Goal: Navigation & Orientation: Find specific page/section

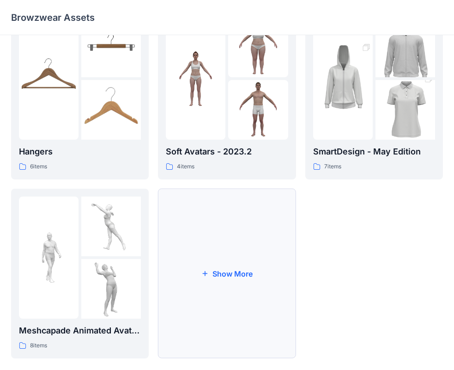
scroll to position [230, 0]
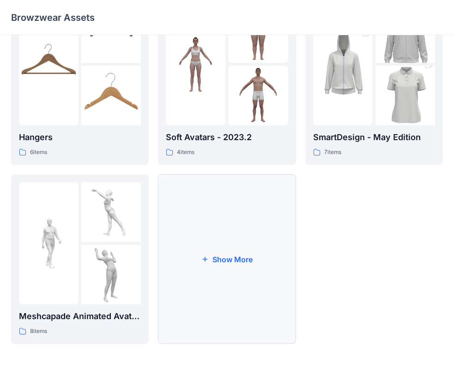
click at [216, 271] on button "Show More" at bounding box center [227, 259] width 138 height 170
click at [250, 237] on div at bounding box center [258, 212] width 60 height 60
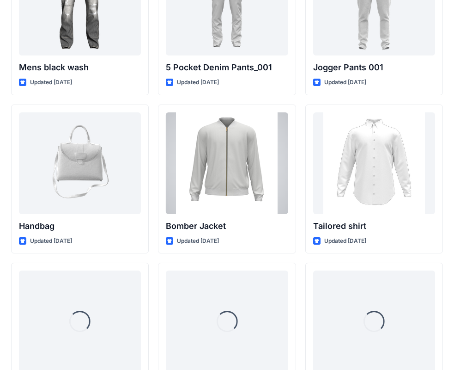
scroll to position [437, 0]
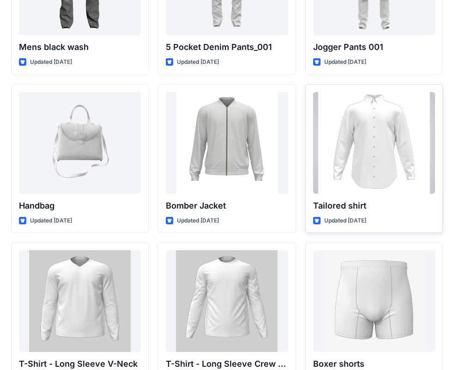
click at [373, 179] on div at bounding box center [374, 143] width 122 height 102
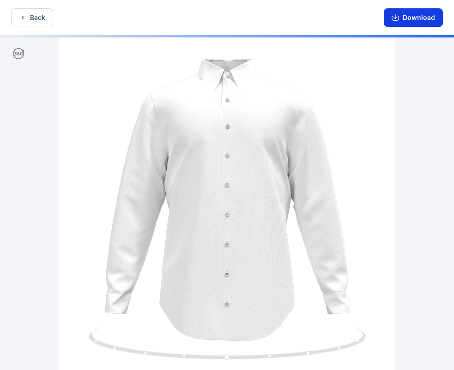
click at [393, 21] on icon "button" at bounding box center [395, 17] width 7 height 7
